Goal: Obtain resource: Download file/media

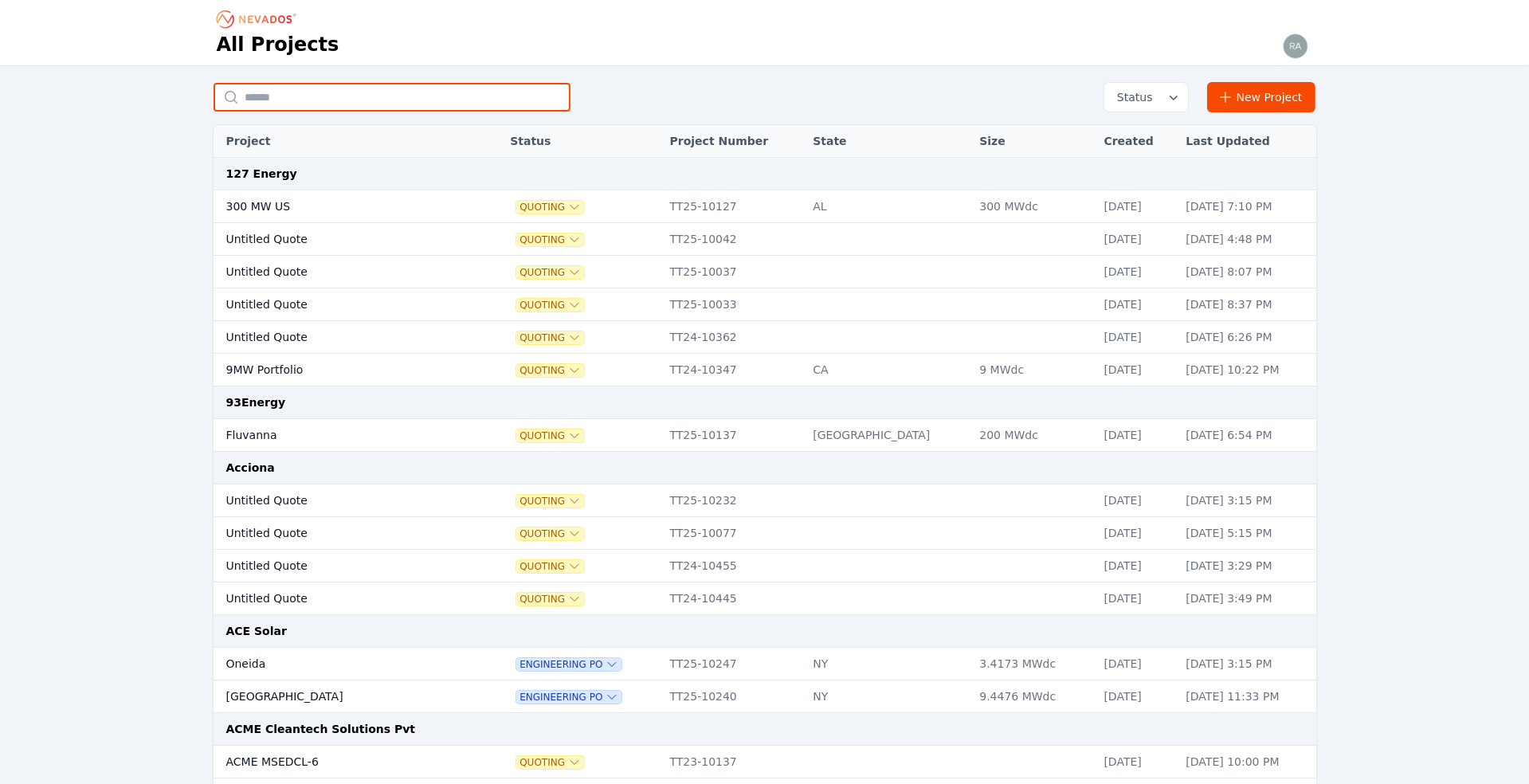
click at [290, 95] on input "text" at bounding box center [392, 98] width 357 height 29
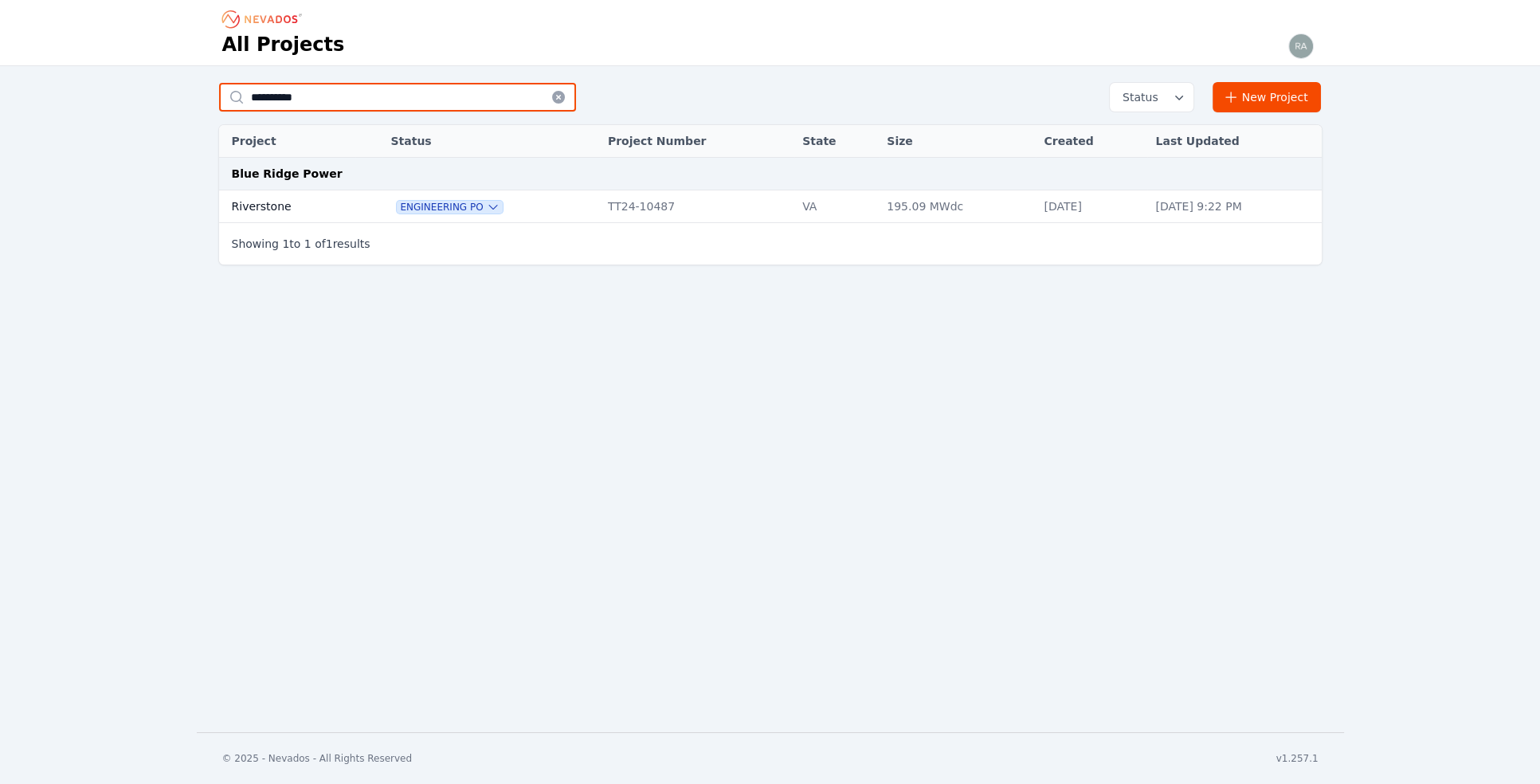
type input "**********"
click at [273, 209] on td "Riverstone" at bounding box center [288, 206] width 137 height 32
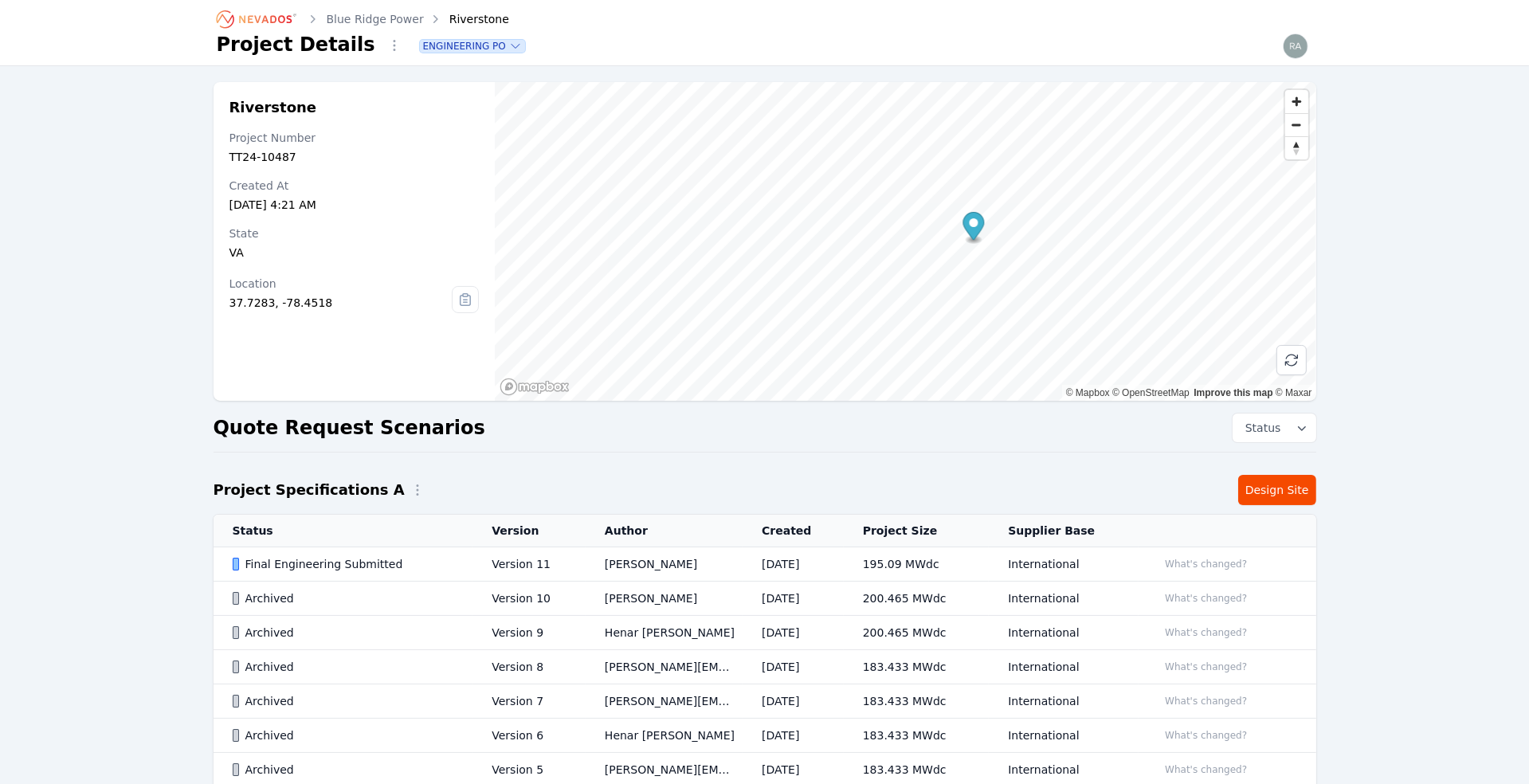
click at [792, 558] on td "[DATE]" at bounding box center [792, 564] width 101 height 34
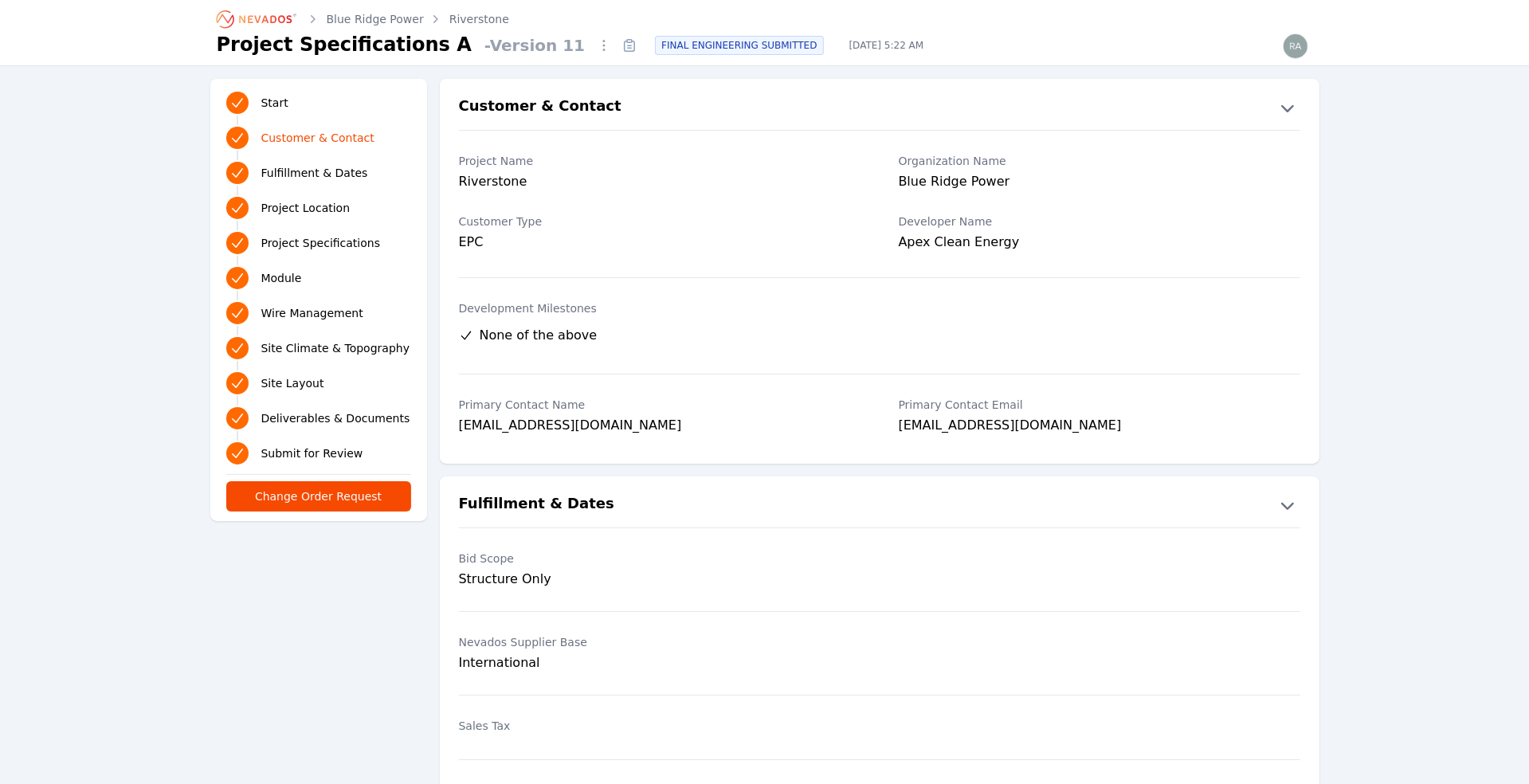
click at [616, 43] on icon at bounding box center [629, 45] width 26 height 26
click at [283, 282] on span "Module" at bounding box center [282, 278] width 40 height 16
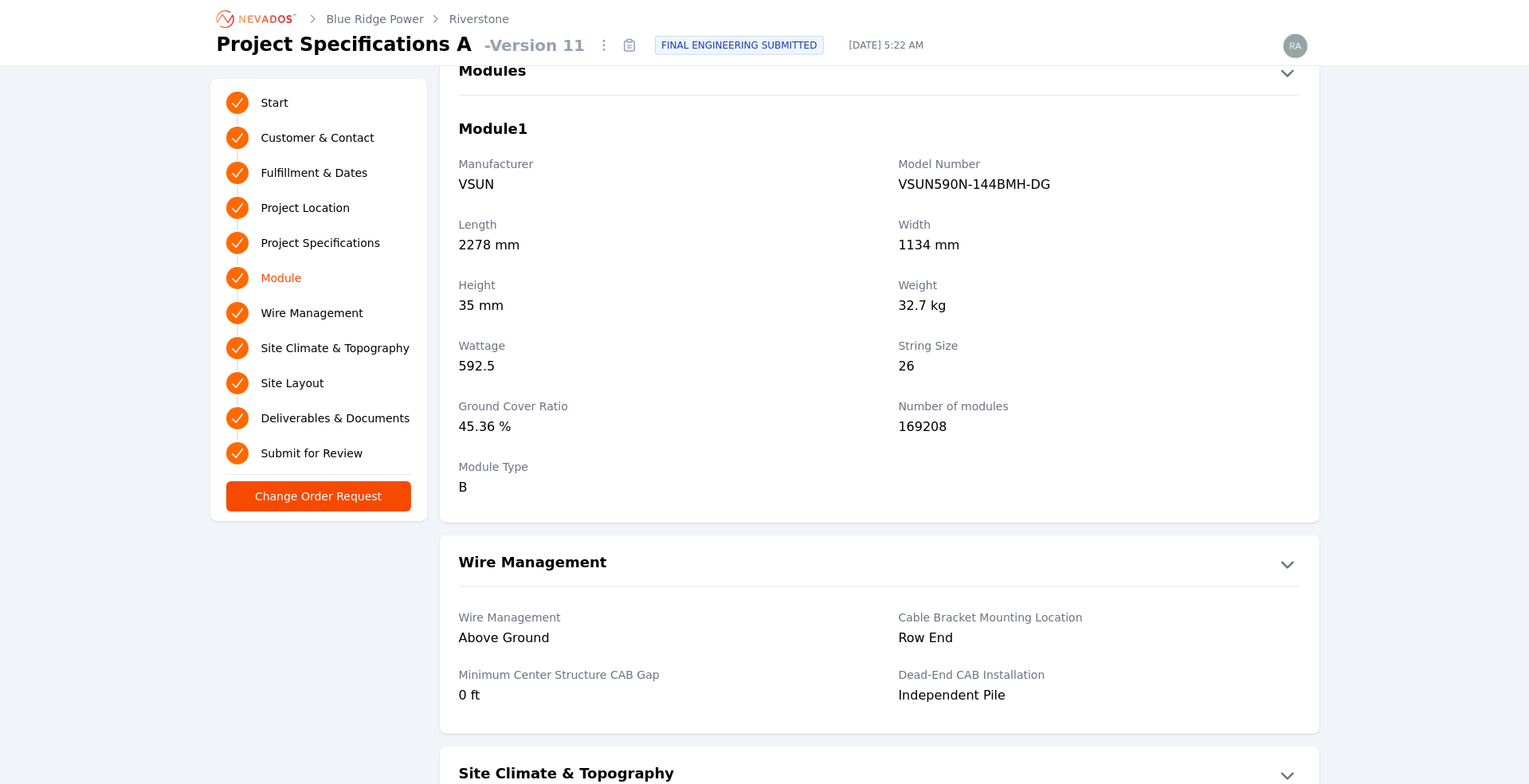
scroll to position [1812, 0]
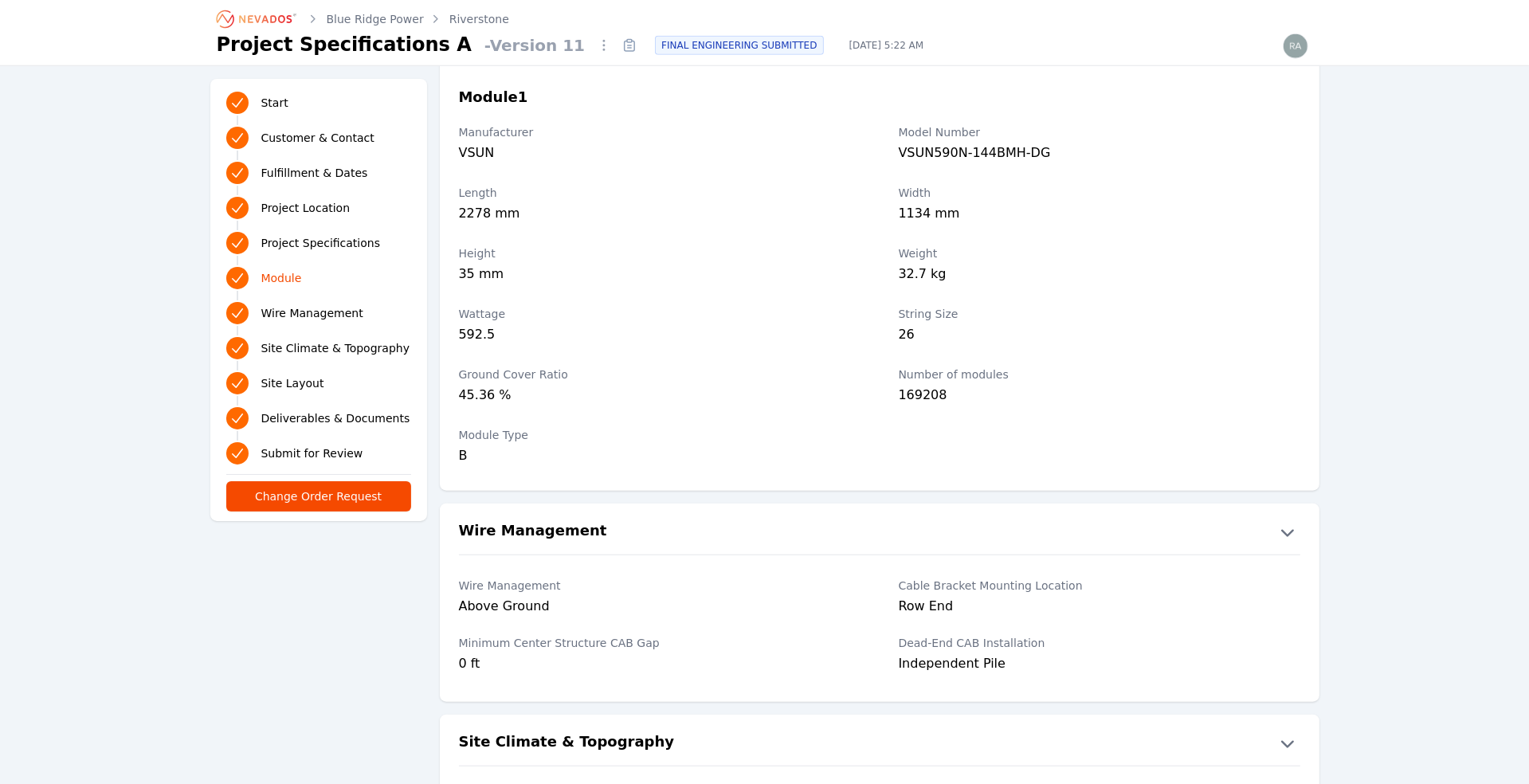
click at [616, 43] on icon at bounding box center [629, 45] width 26 height 26
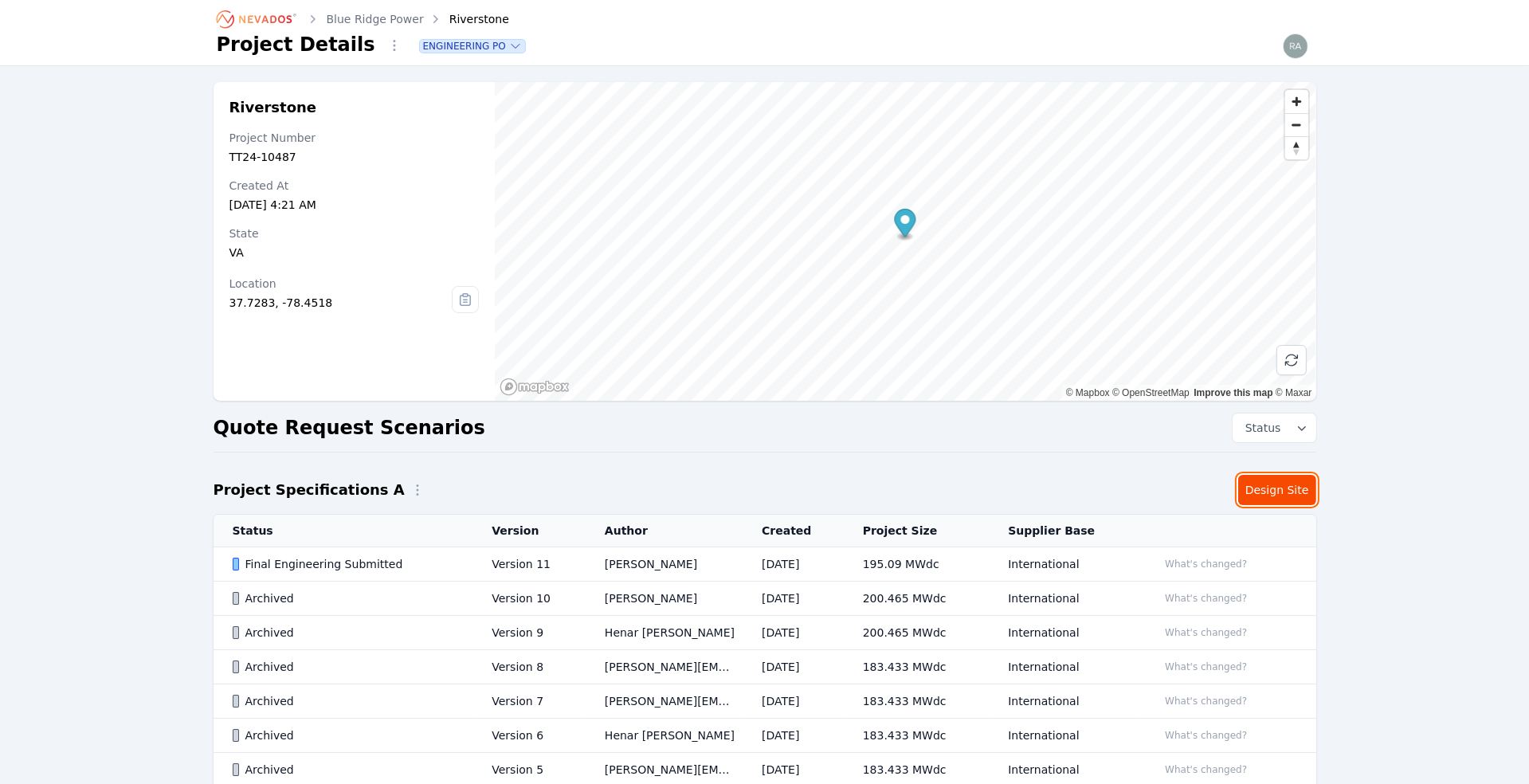
click at [1282, 491] on link "Design Site" at bounding box center [1277, 490] width 78 height 31
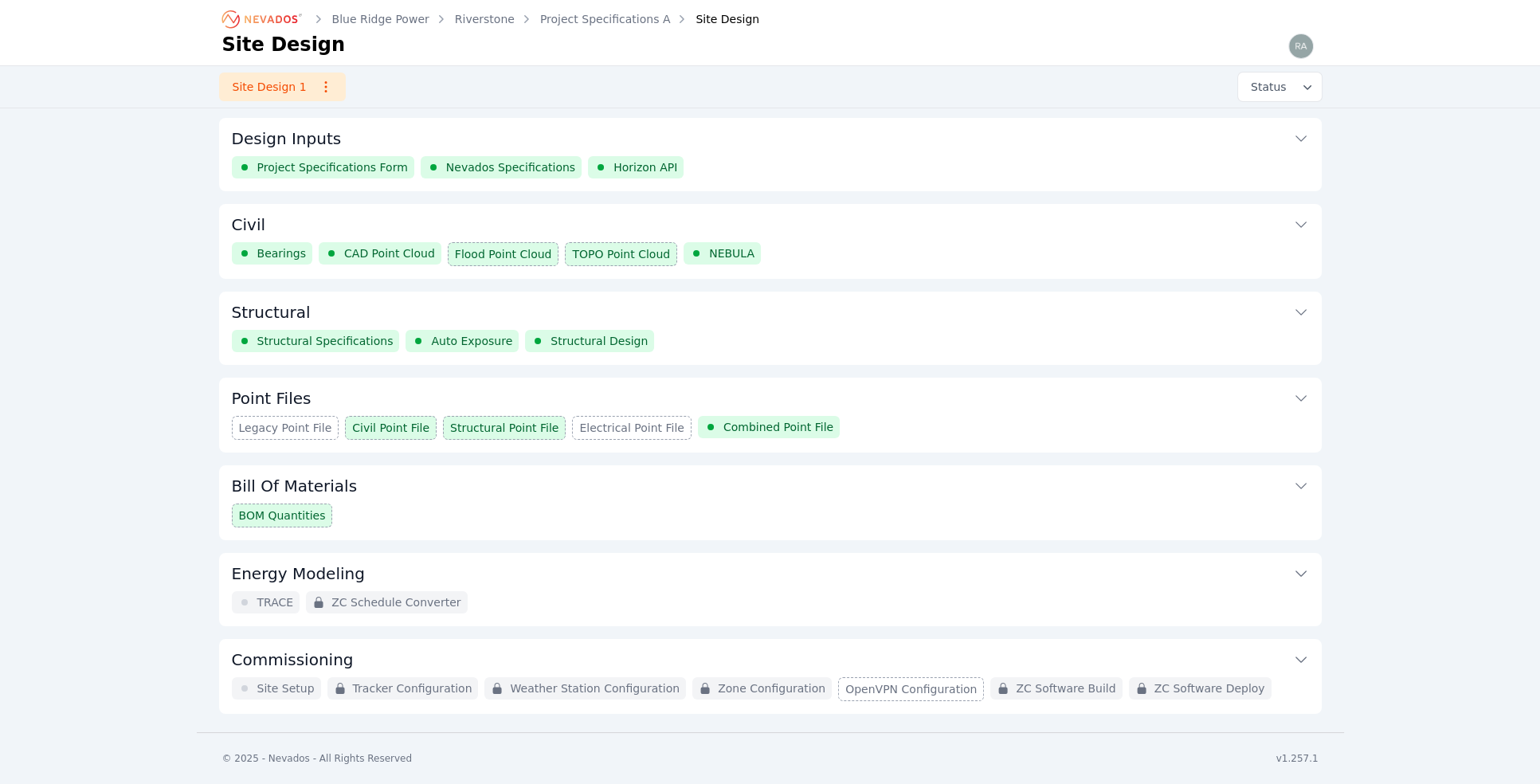
click at [285, 252] on span "Bearings" at bounding box center [282, 253] width 49 height 16
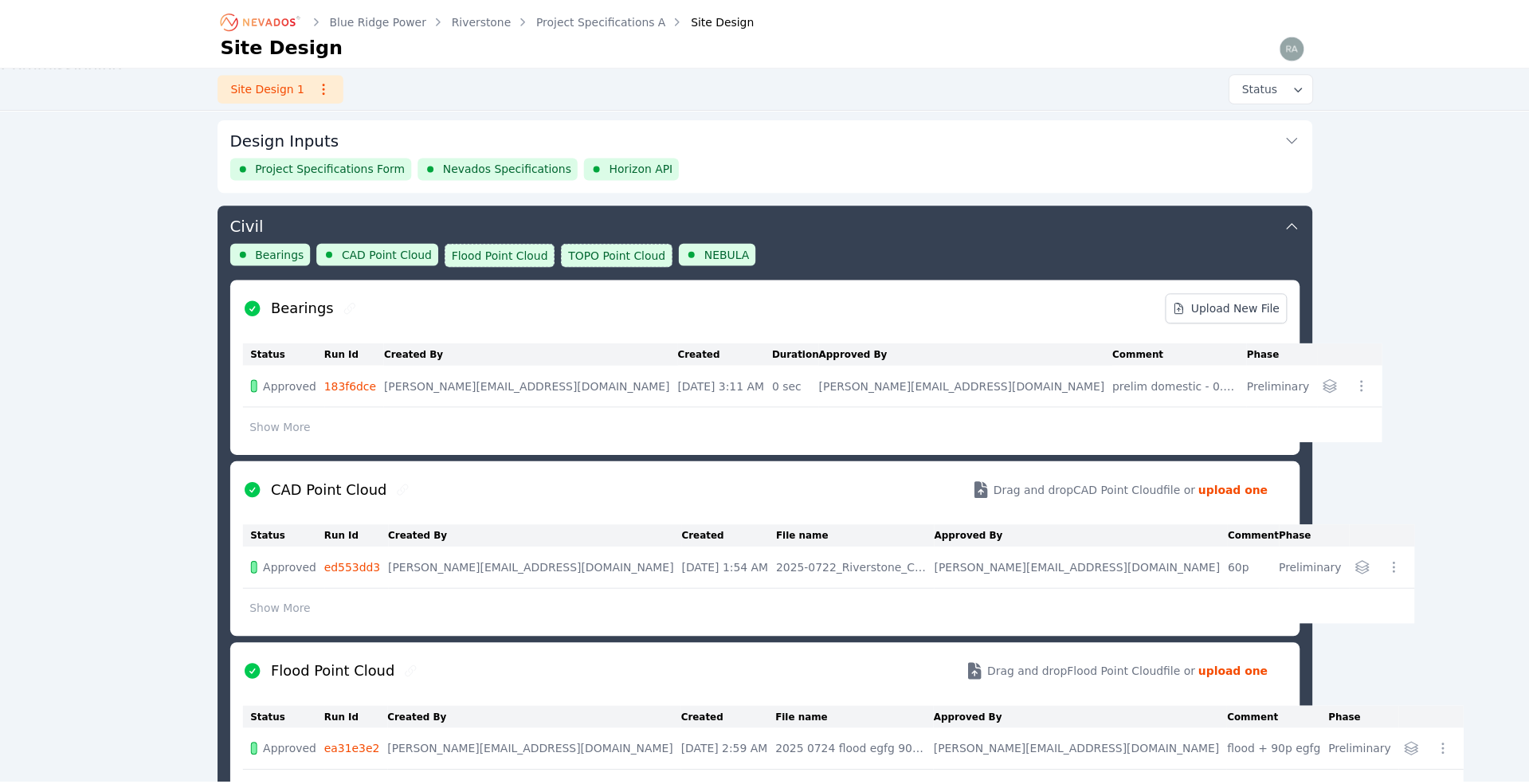
scroll to position [84, 0]
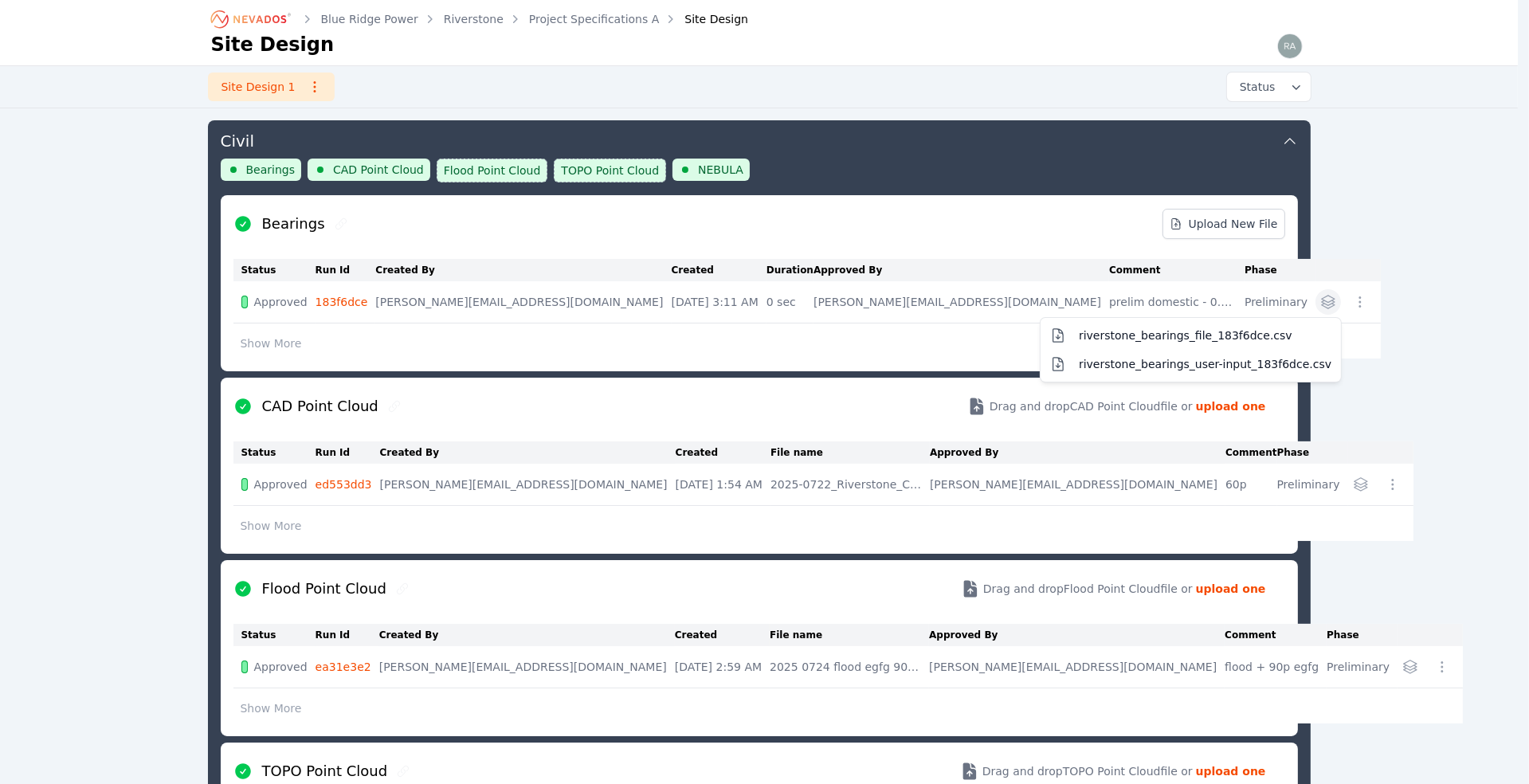
click at [1320, 302] on icon "button" at bounding box center [1328, 302] width 16 height 16
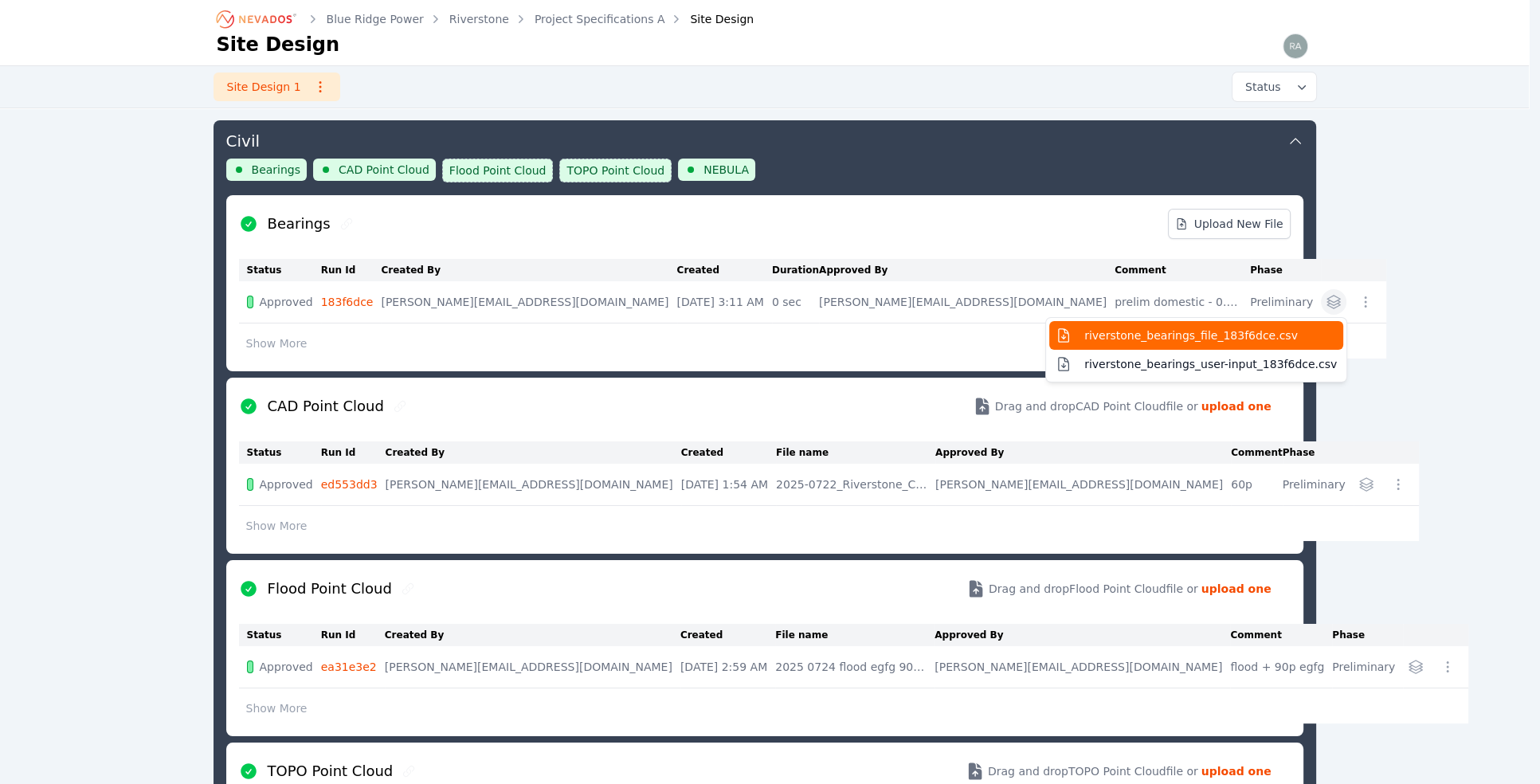
click at [1103, 342] on button "riverstone_bearings_file_183f6dce.csv" at bounding box center [1196, 336] width 294 height 29
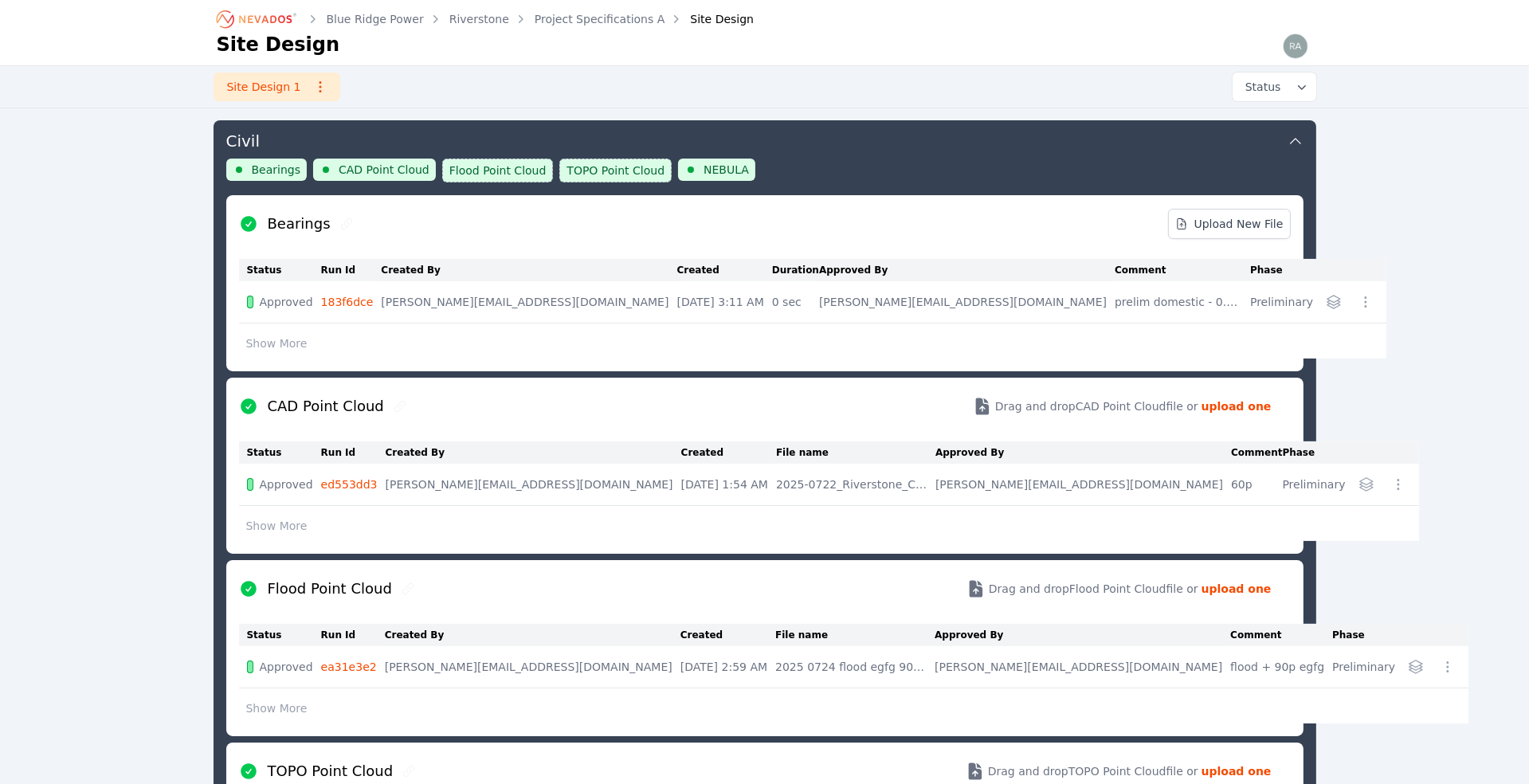
click at [258, 169] on span "Bearings" at bounding box center [276, 169] width 49 height 16
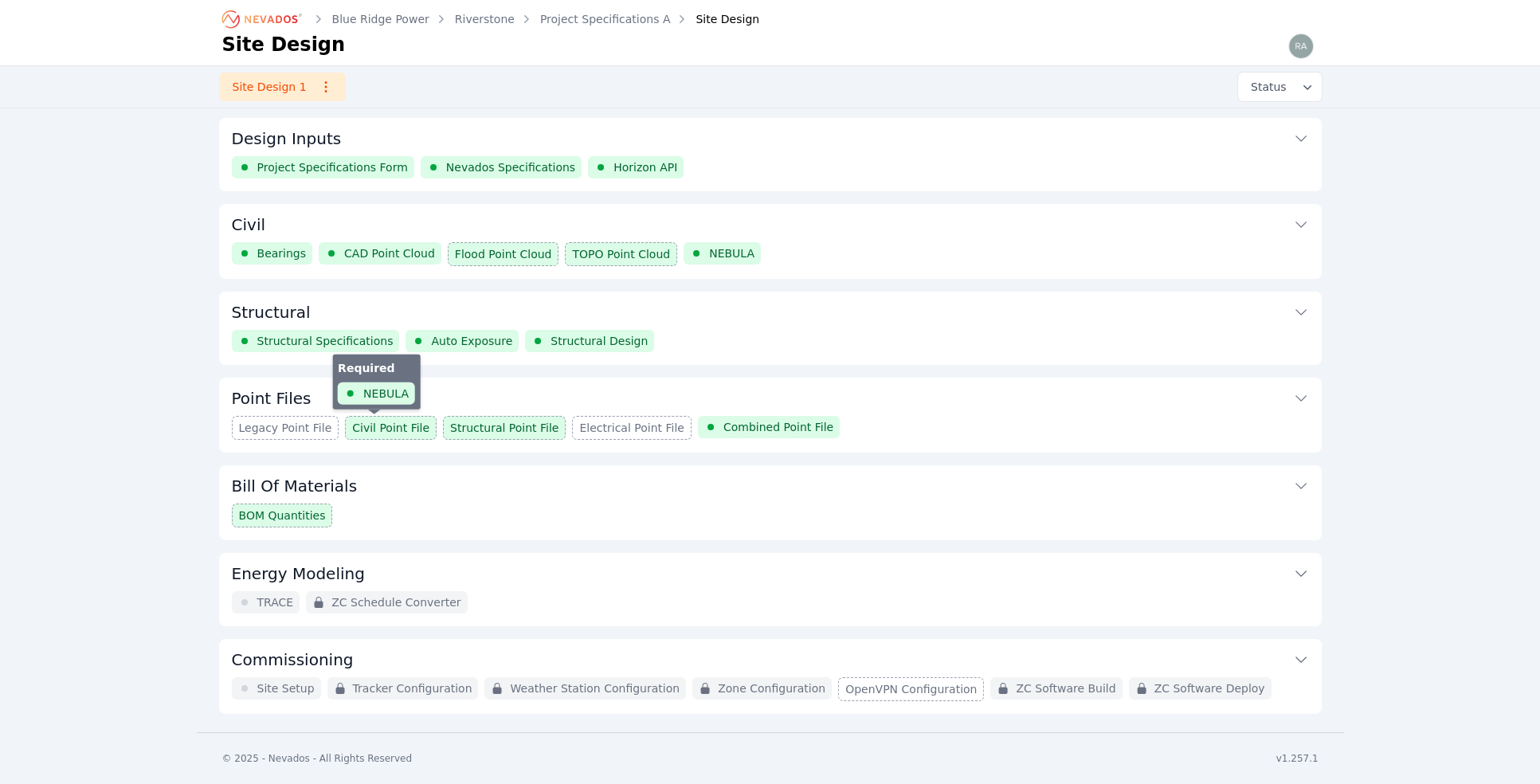
click at [378, 425] on span "Civil Point File" at bounding box center [390, 427] width 77 height 16
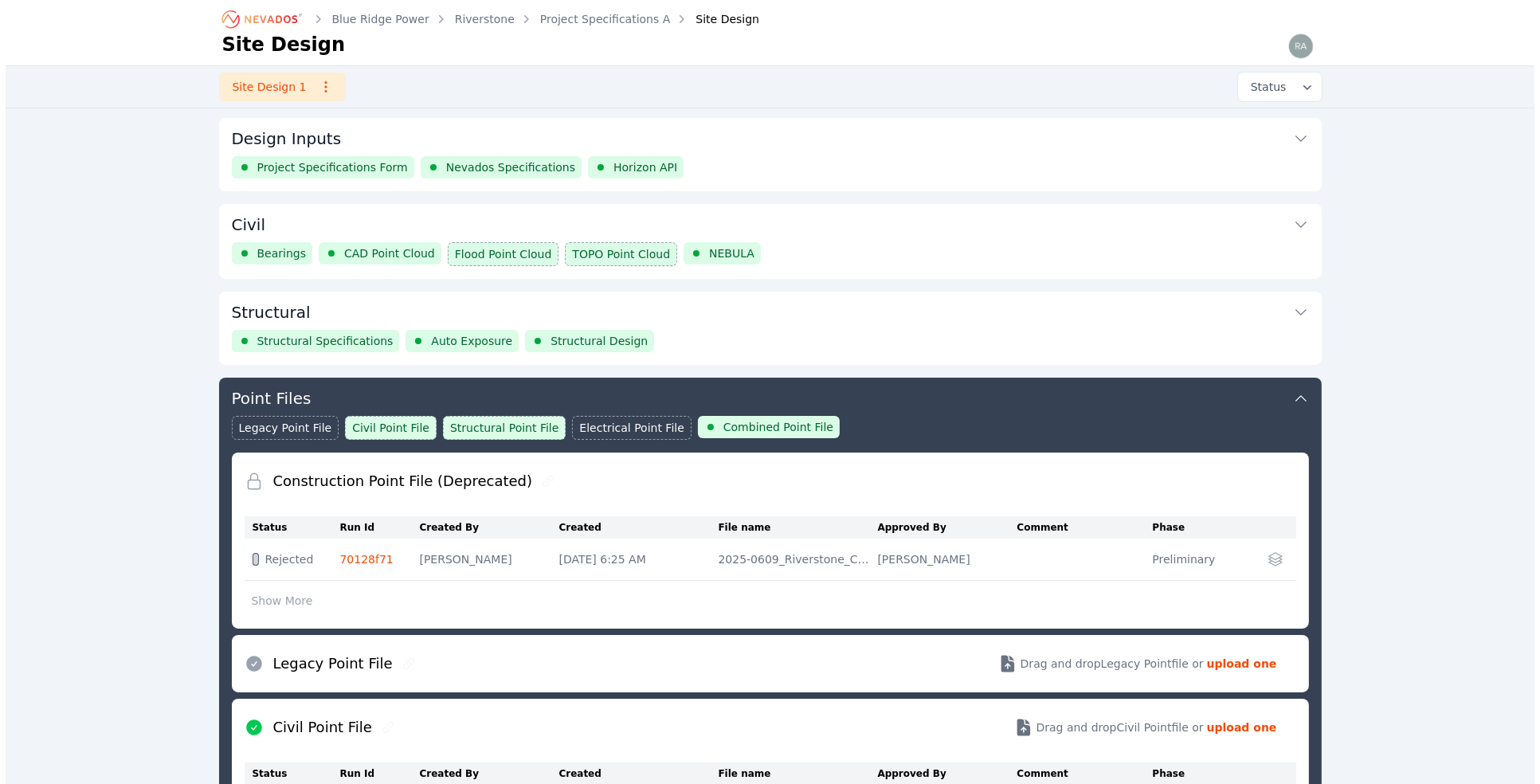
scroll to position [256, 0]
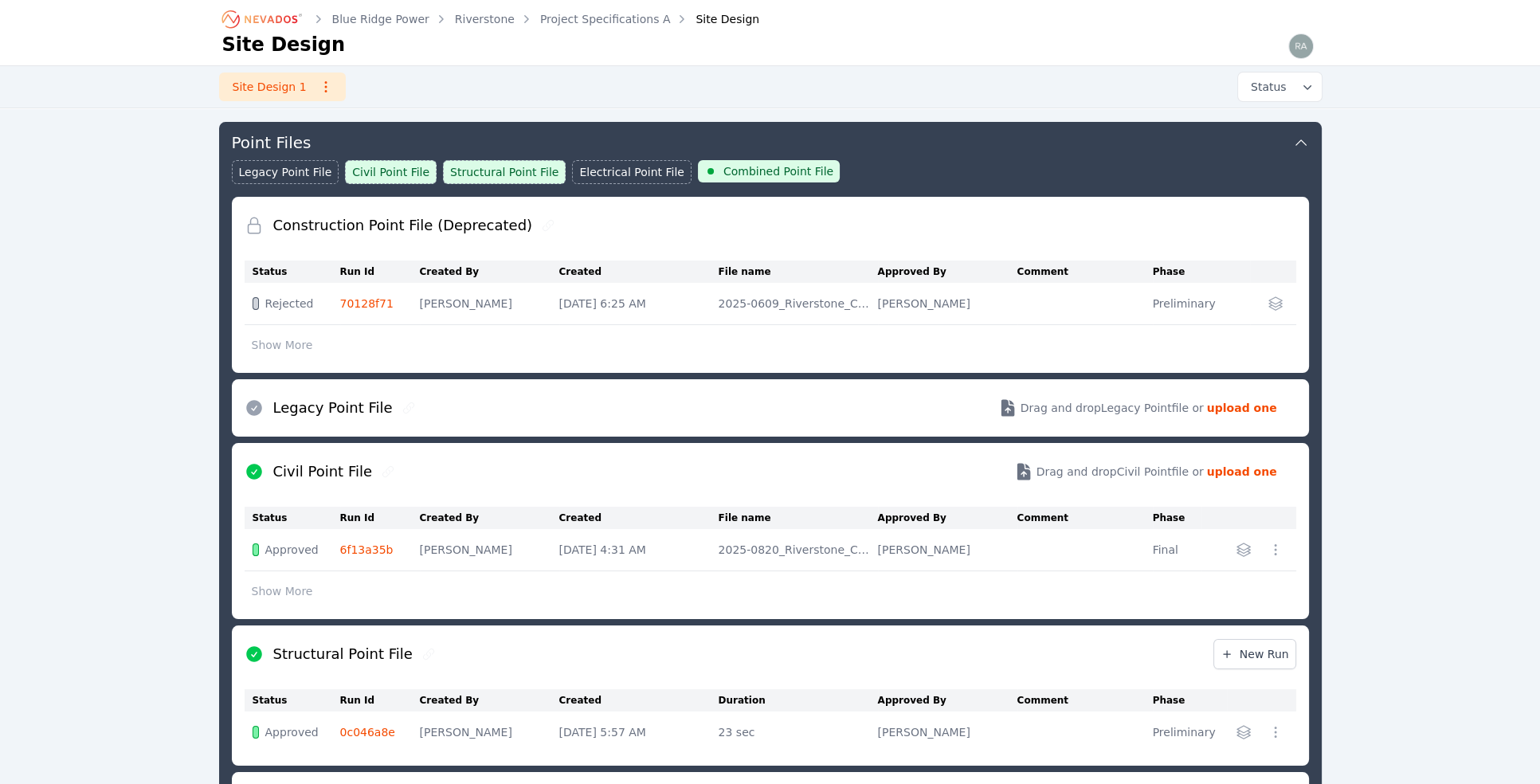
click at [1237, 547] on icon "button" at bounding box center [1244, 550] width 16 height 16
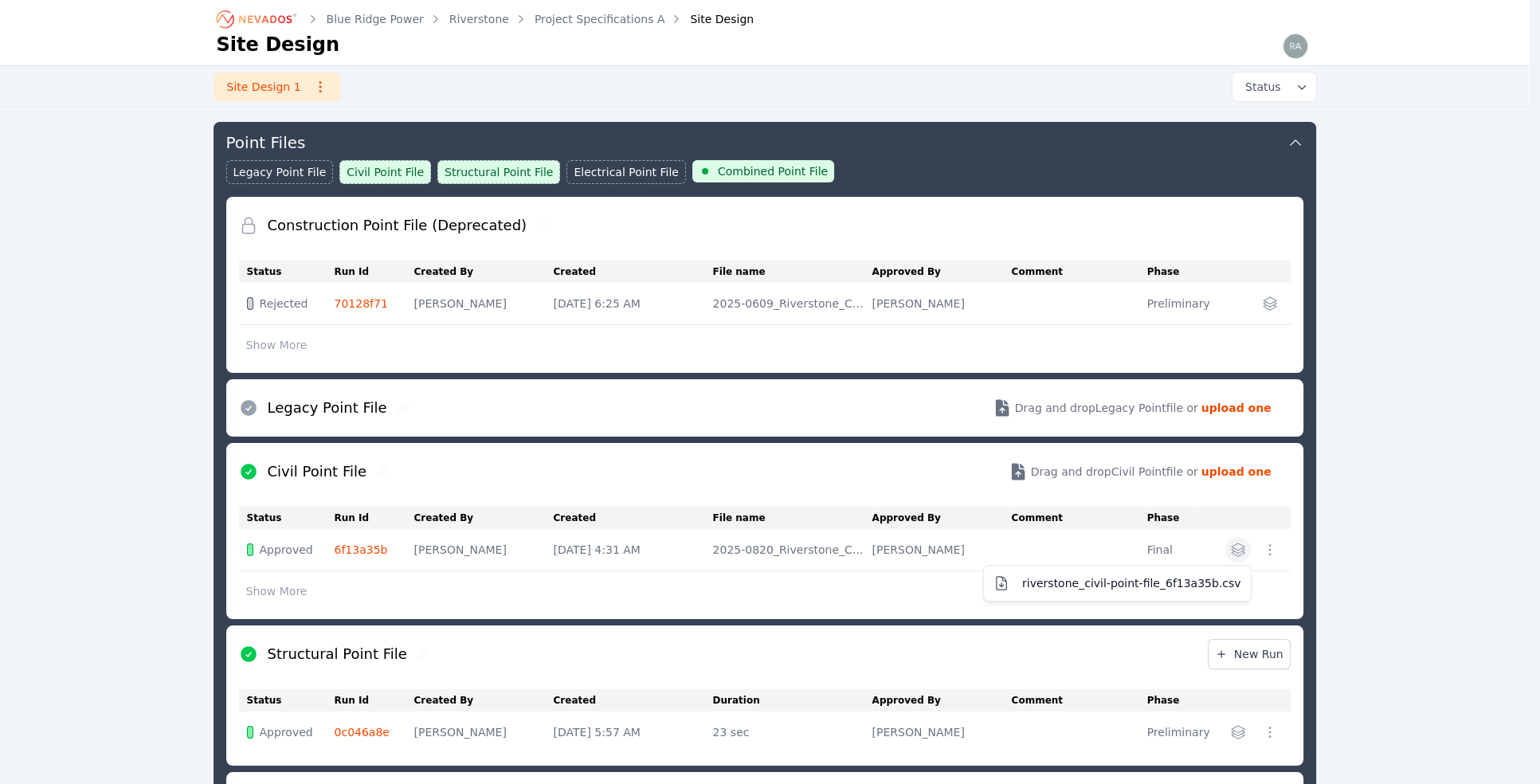
click at [1238, 729] on div "Construction Point File (Deprecated) Status Run Id Created By Created File name…" at bounding box center [764, 604] width 1077 height 815
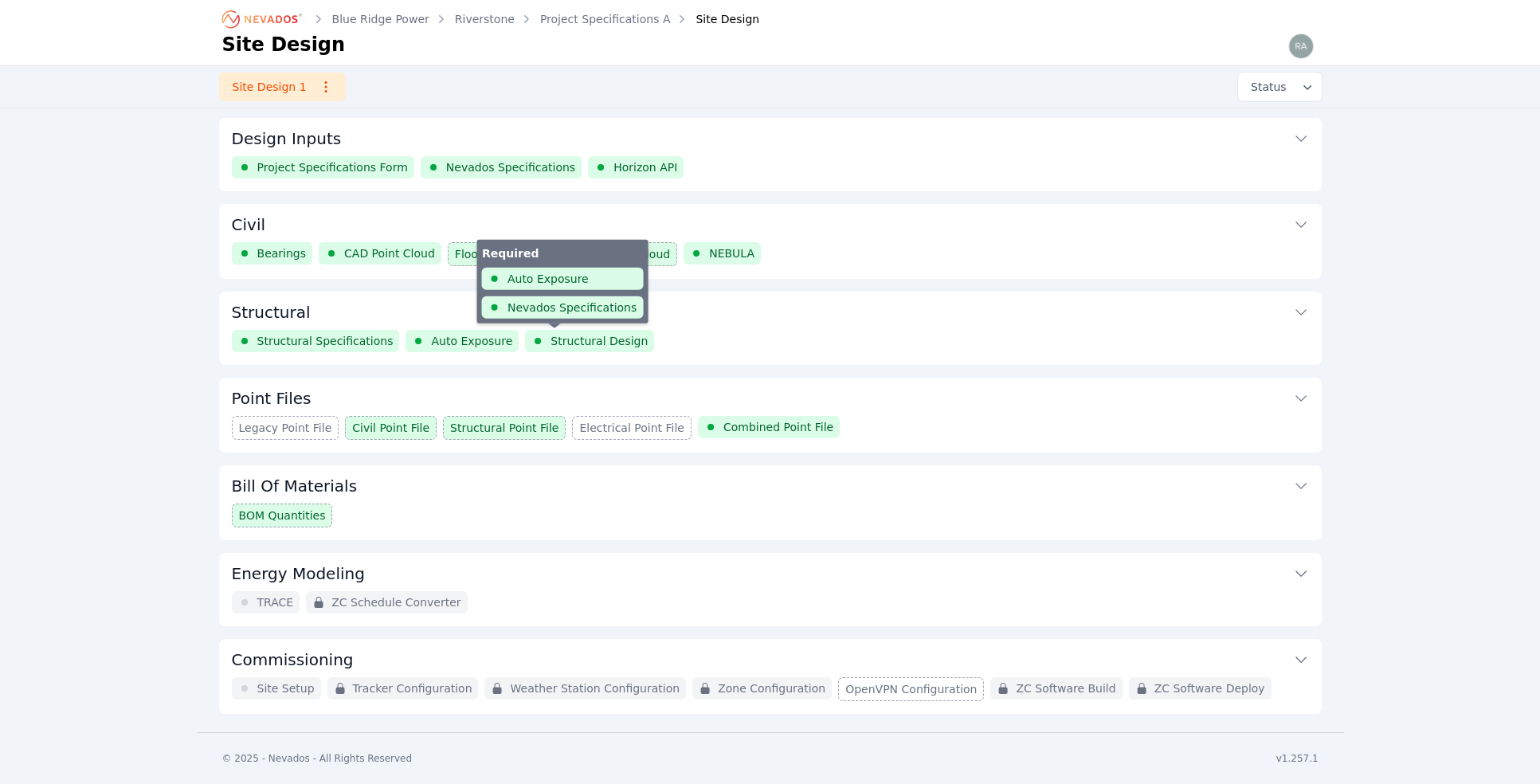
click at [571, 342] on span "Structural Design" at bounding box center [599, 341] width 97 height 16
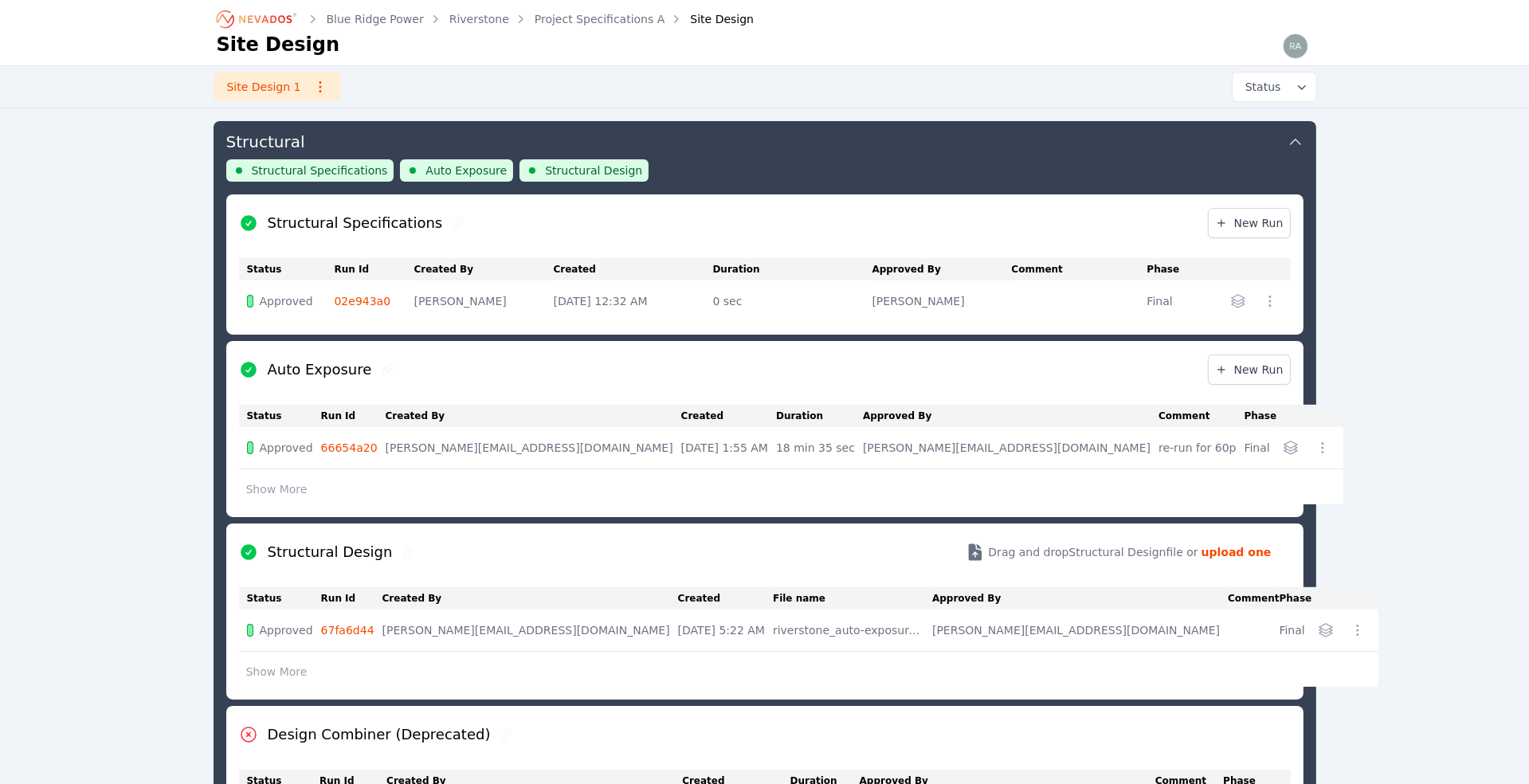
scroll to position [243, 0]
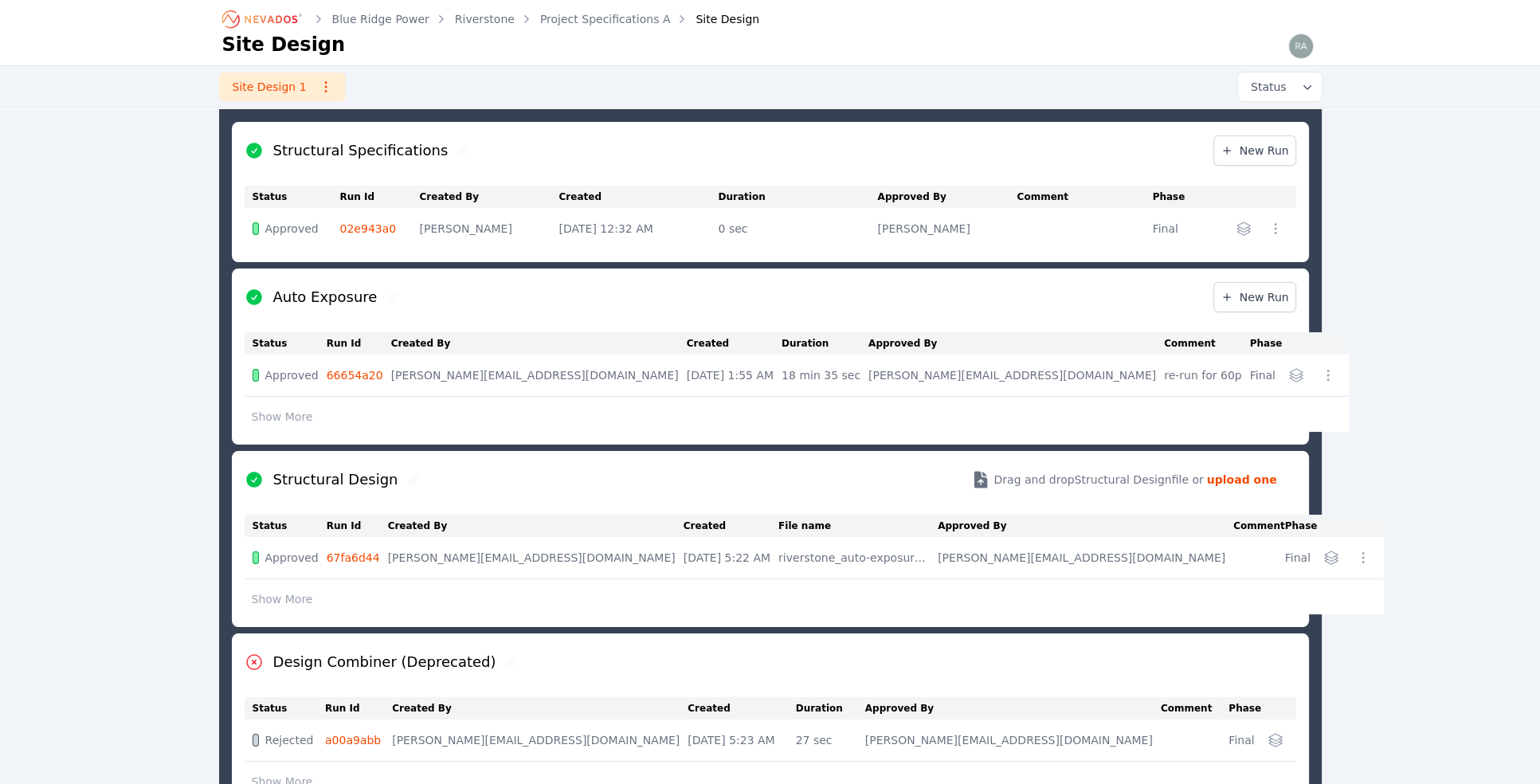
click at [1290, 377] on icon "button" at bounding box center [1296, 375] width 13 height 13
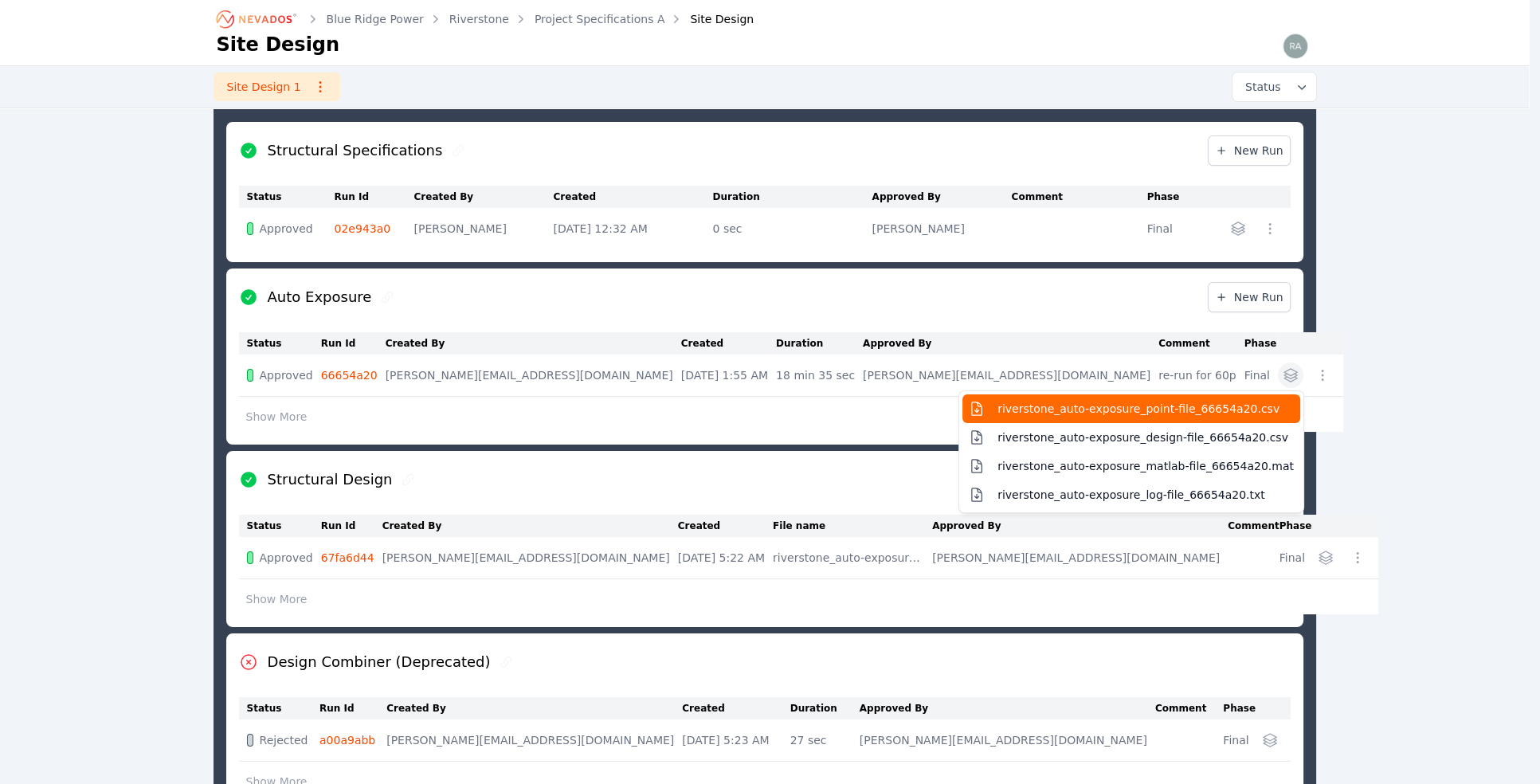
click at [1133, 406] on span "riverstone_auto-exposure_point-file_66654a20.csv" at bounding box center [1138, 409] width 282 height 16
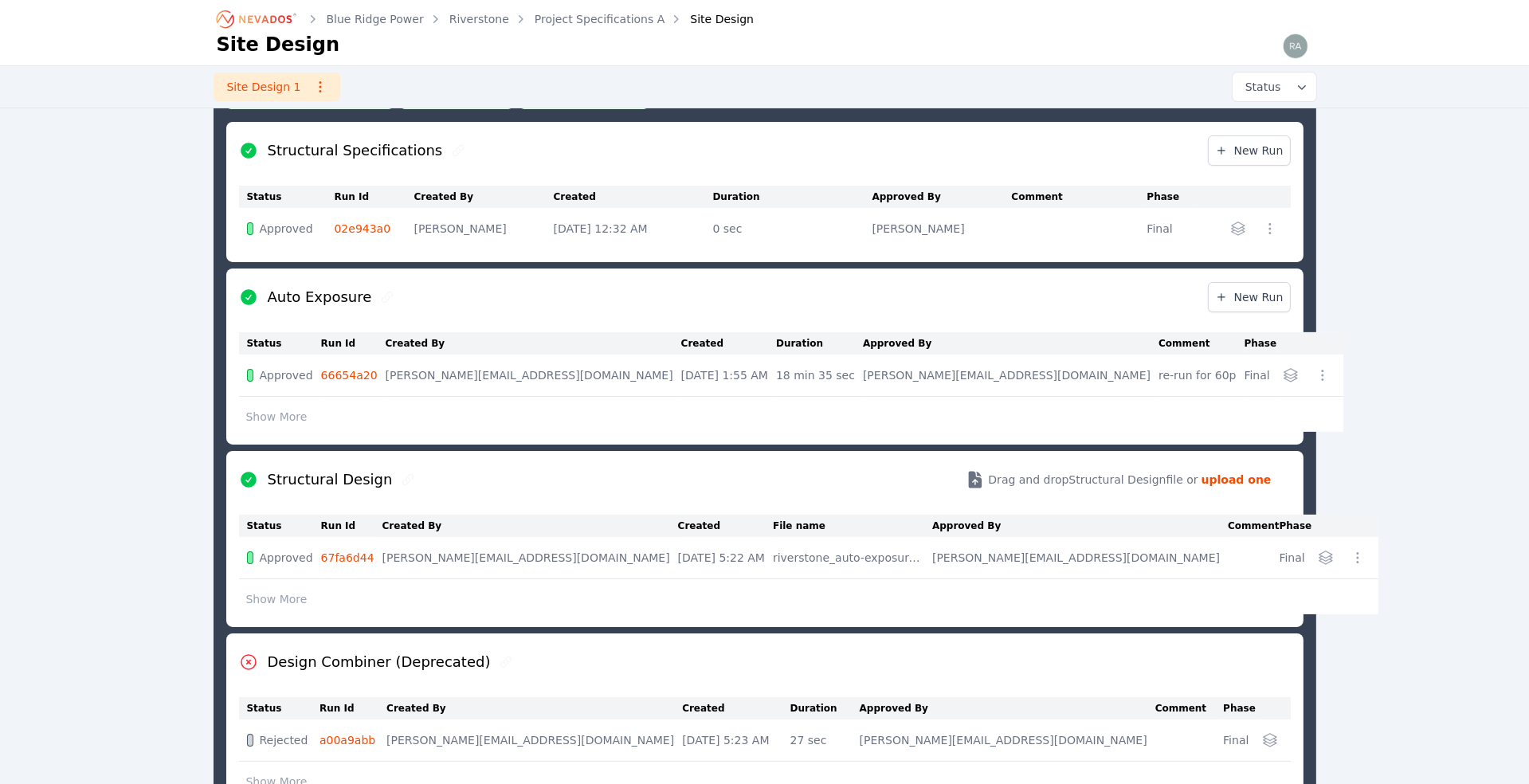
scroll to position [170, 0]
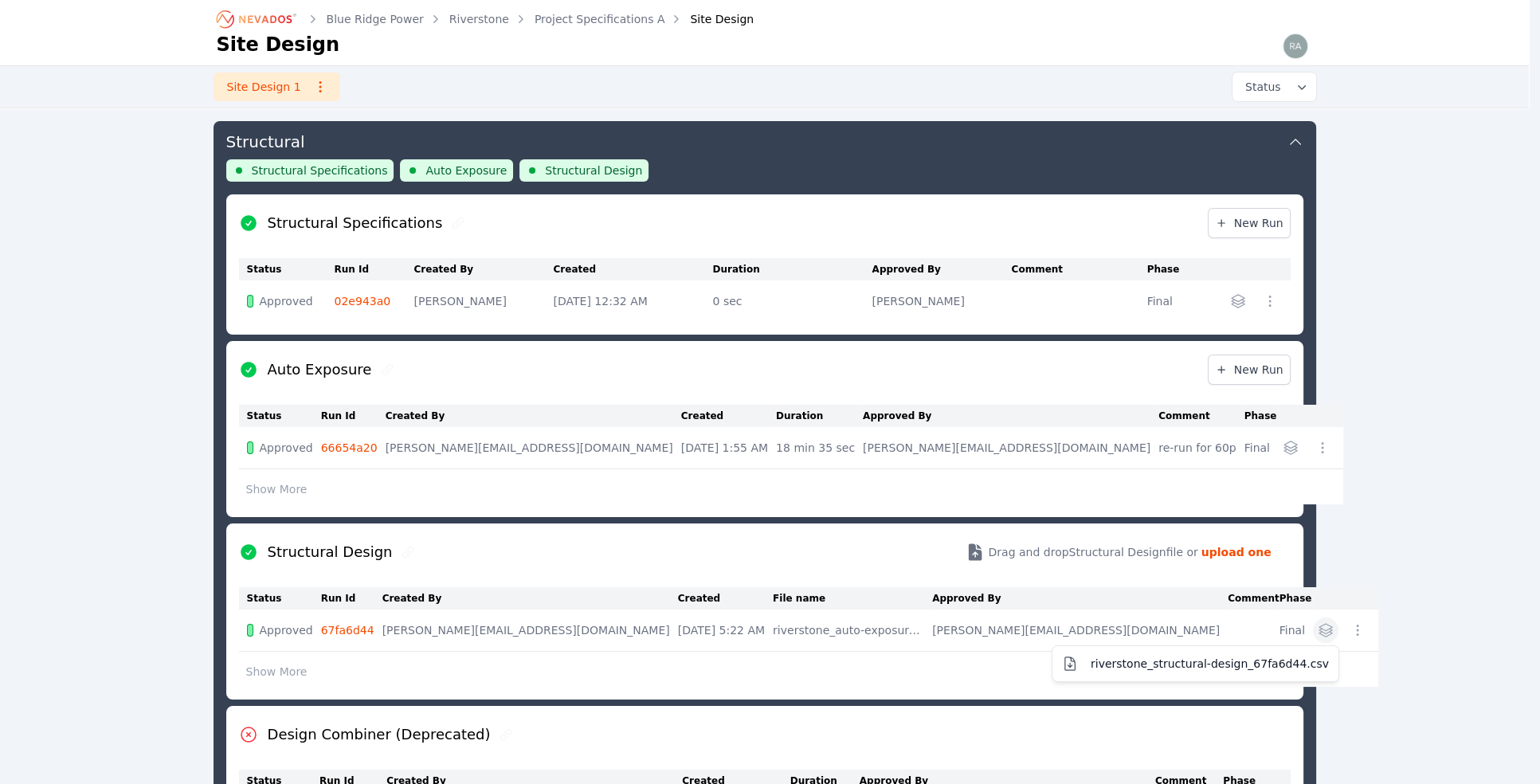
click at [1317, 630] on icon "button" at bounding box center [1325, 630] width 16 height 16
click at [1146, 663] on span "riverstone_structural-design_67fa6d44.csv" at bounding box center [1209, 664] width 238 height 16
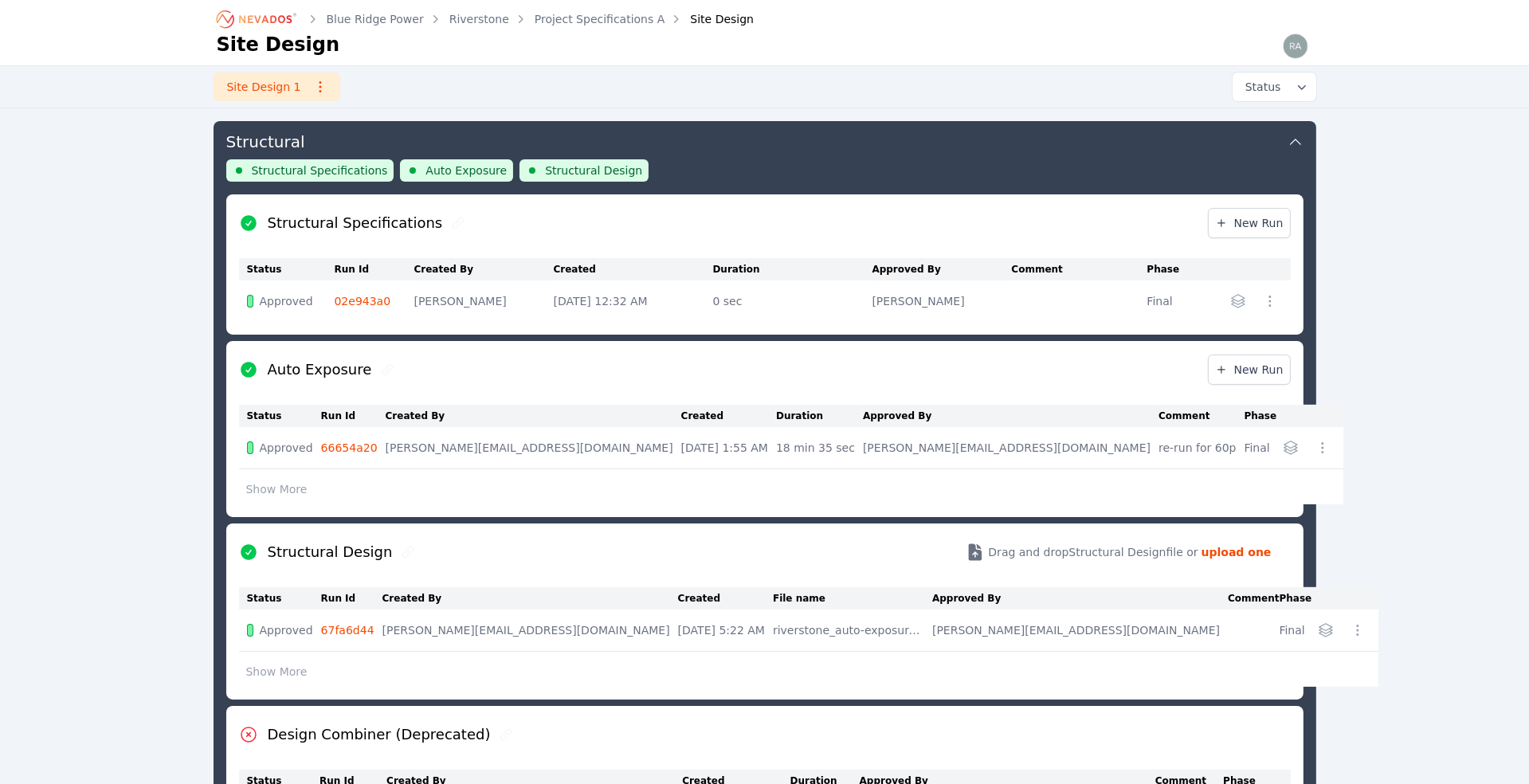
click at [176, 117] on div "Blue Ridge Power Riverstone Project Specifications A Site Design Site Design Si…" at bounding box center [764, 546] width 1529 height 1433
click at [307, 171] on span "Structural Specifications" at bounding box center [320, 170] width 136 height 16
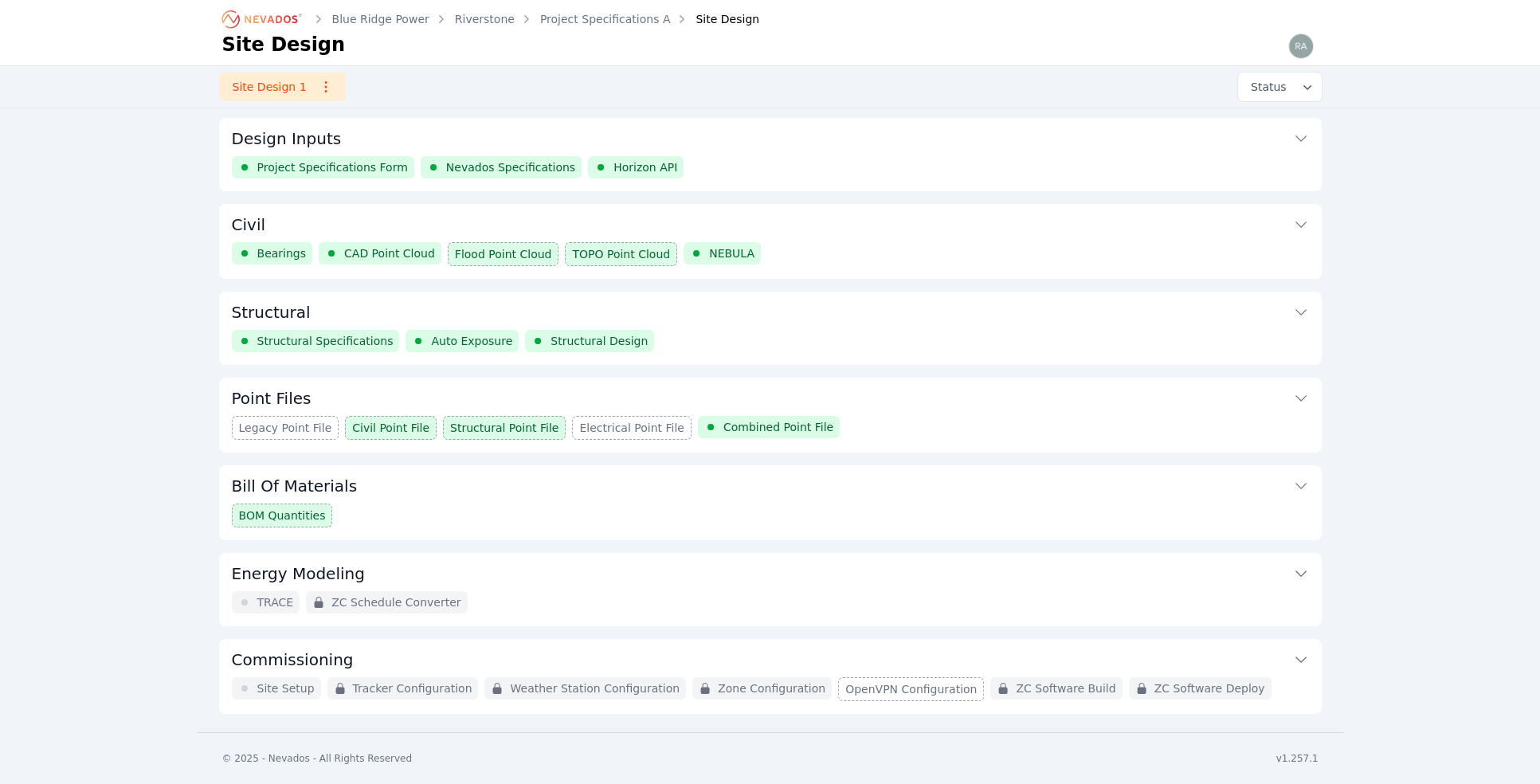
click at [505, 165] on span "Nevados Specifications" at bounding box center [511, 168] width 129 height 16
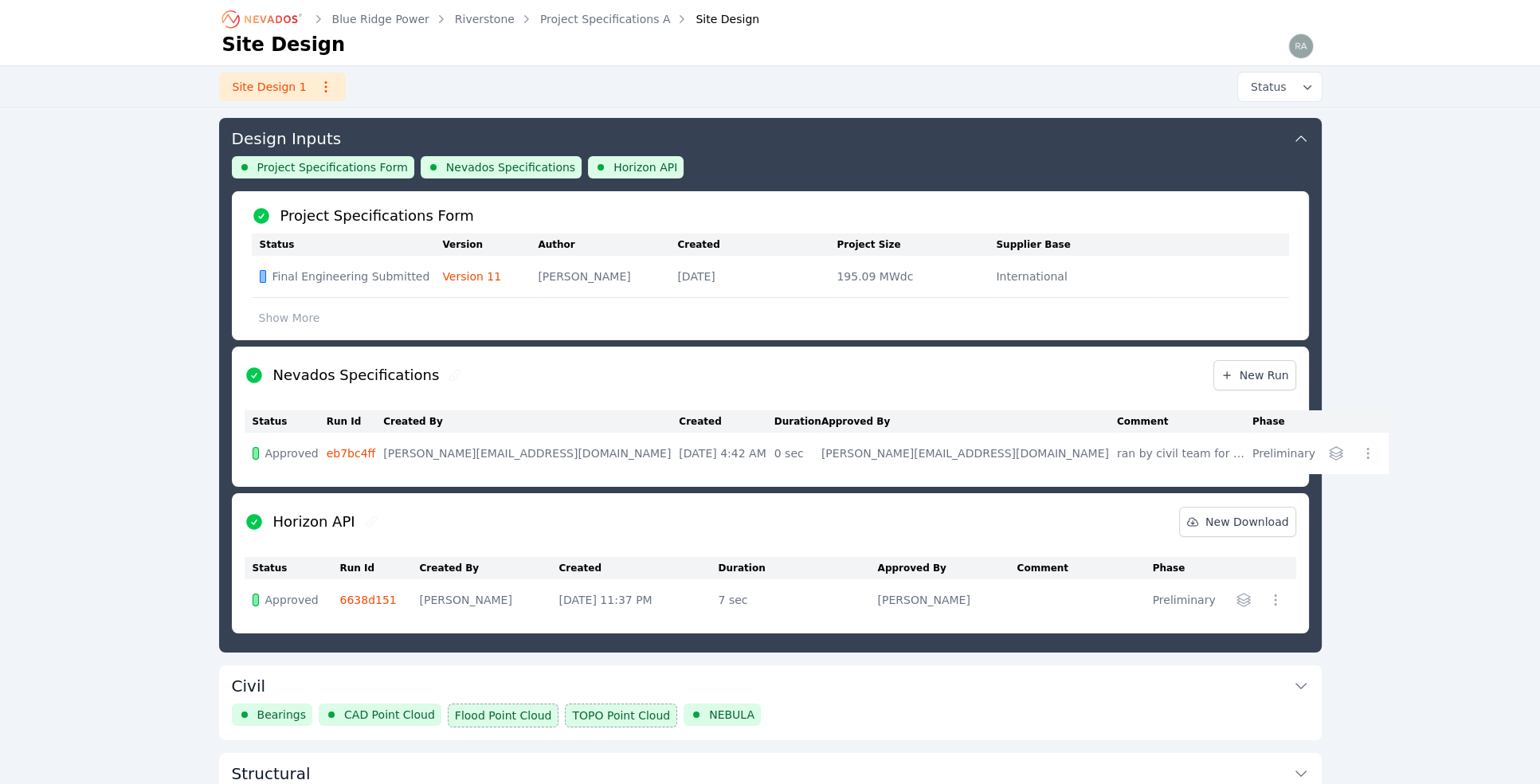
click at [1360, 447] on icon "button" at bounding box center [1368, 453] width 16 height 16
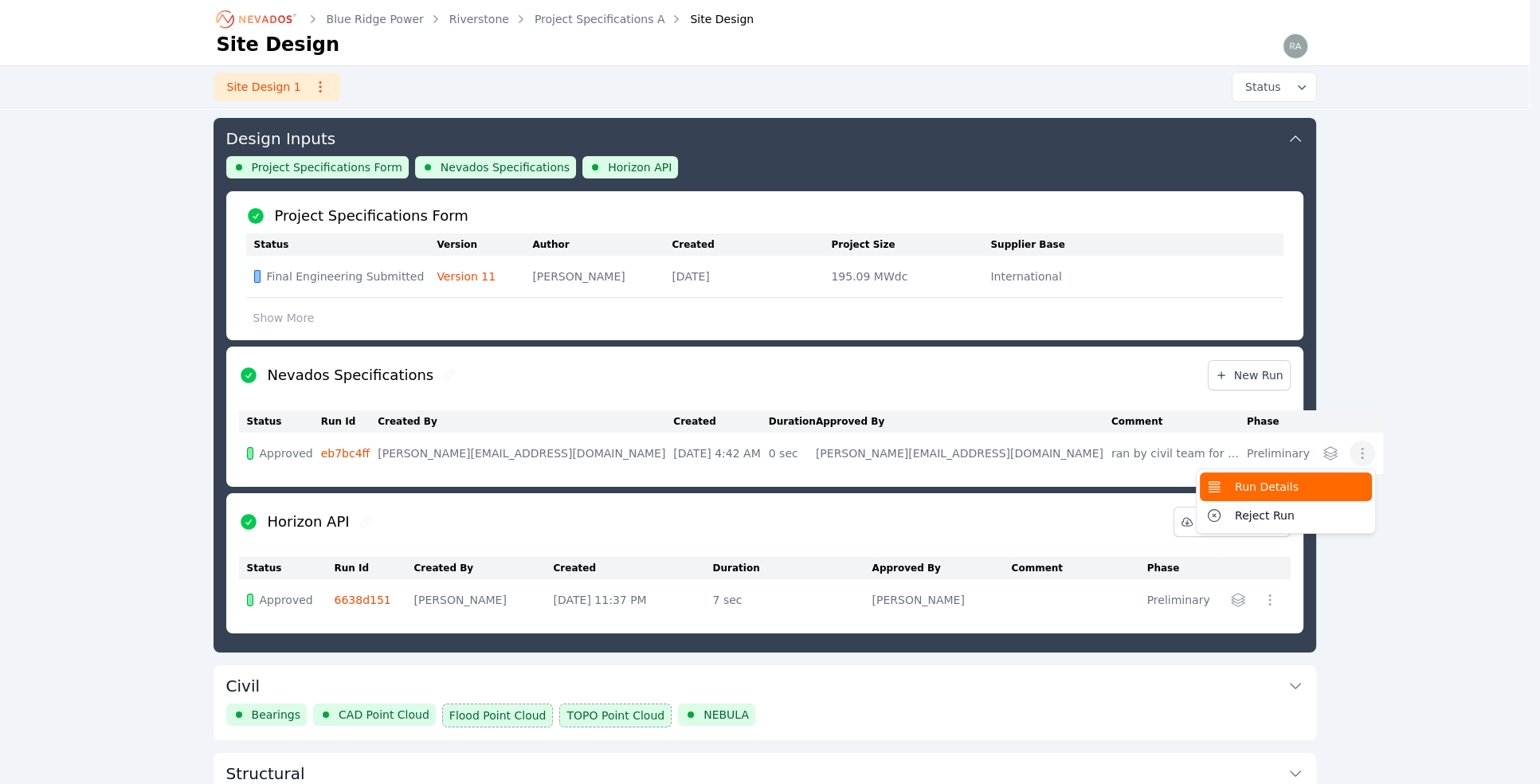
click at [1235, 486] on span "Run Details" at bounding box center [1267, 487] width 64 height 16
